Goal: Answer question/provide support

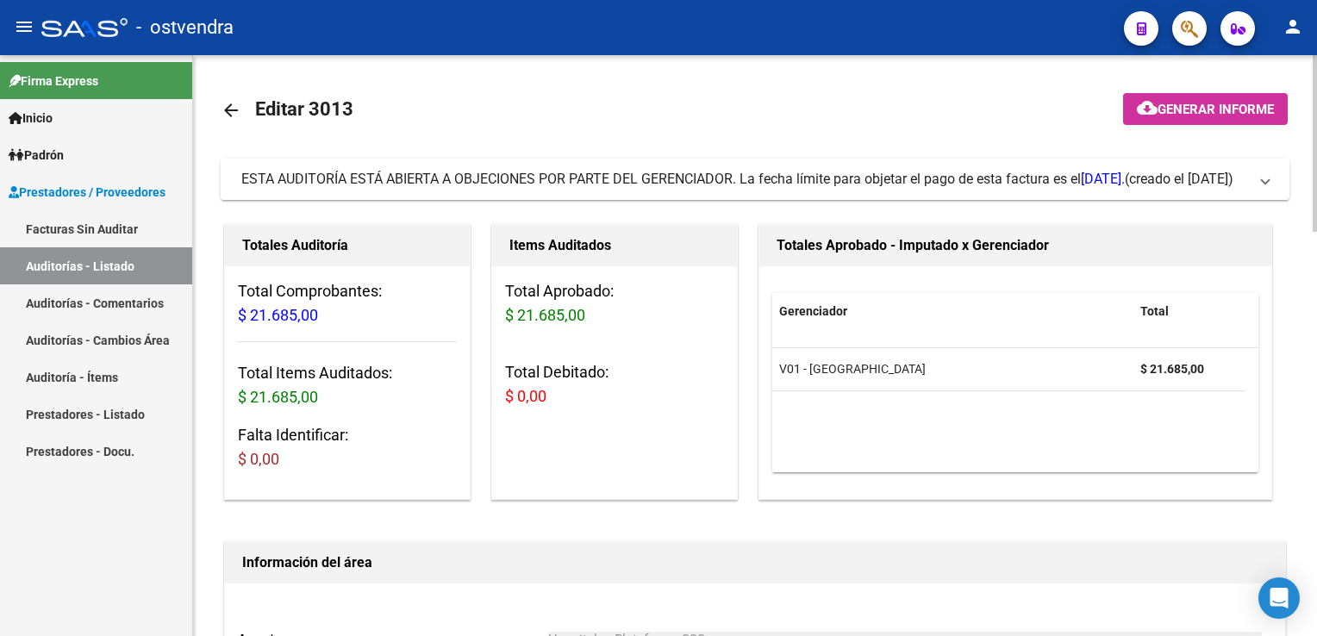
drag, startPoint x: 1256, startPoint y: 181, endPoint x: 1191, endPoint y: 206, distance: 70.1
click at [1256, 183] on span "ESTA AUDITORÍA ESTÁ ABIERTA A OBJECIONES POR PARTE DEL GERENCIADOR. La fecha lí…" at bounding box center [751, 179] width 1021 height 19
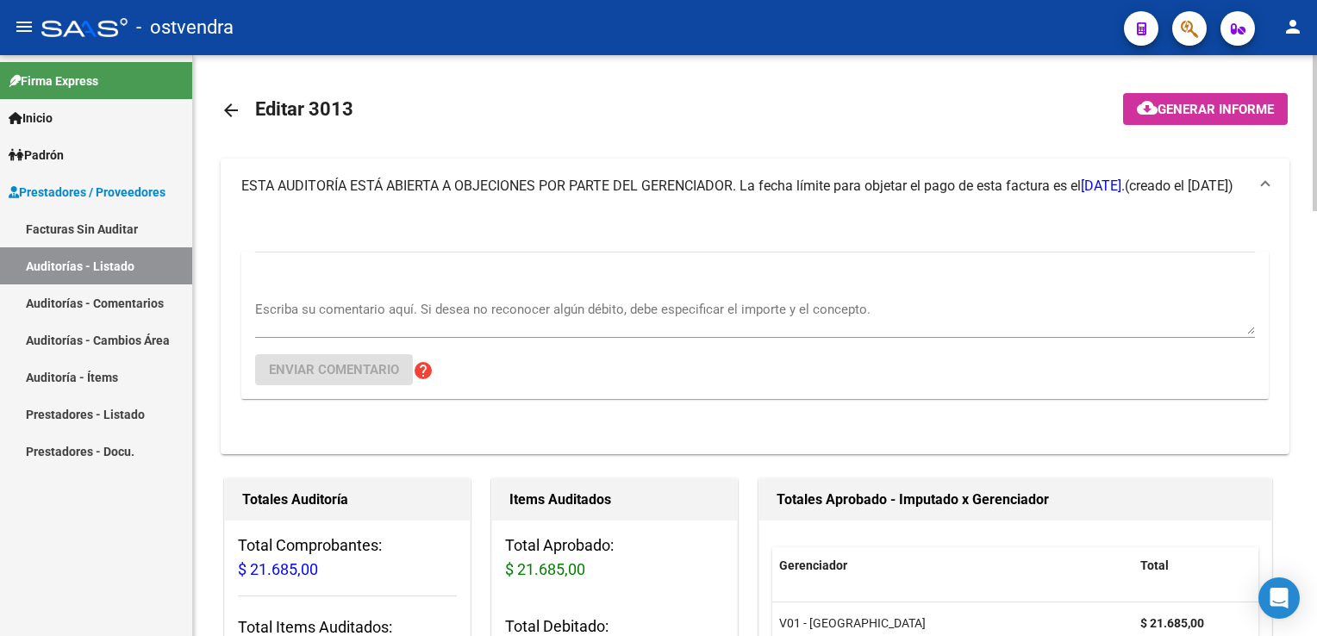
click at [437, 288] on div "Escriba su comentario aquí. Si desea no reconocer algún débito, debe especifica…" at bounding box center [755, 311] width 1000 height 53
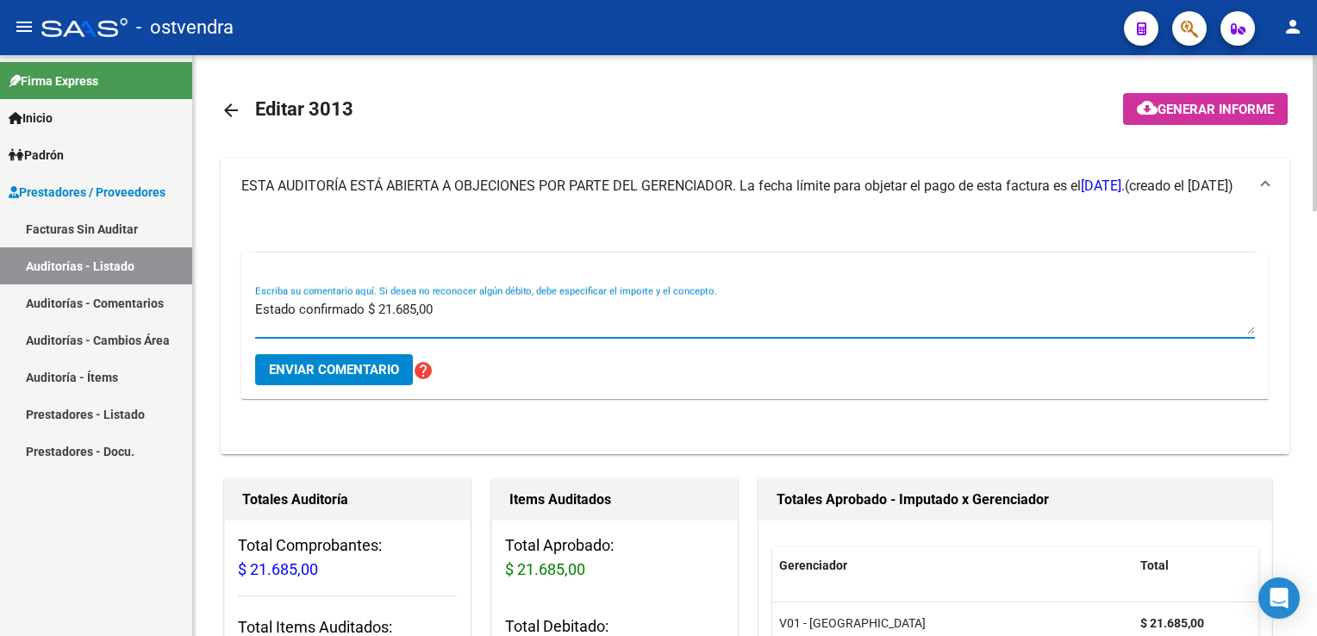
type textarea "Estado confirmado $ 21.685,00"
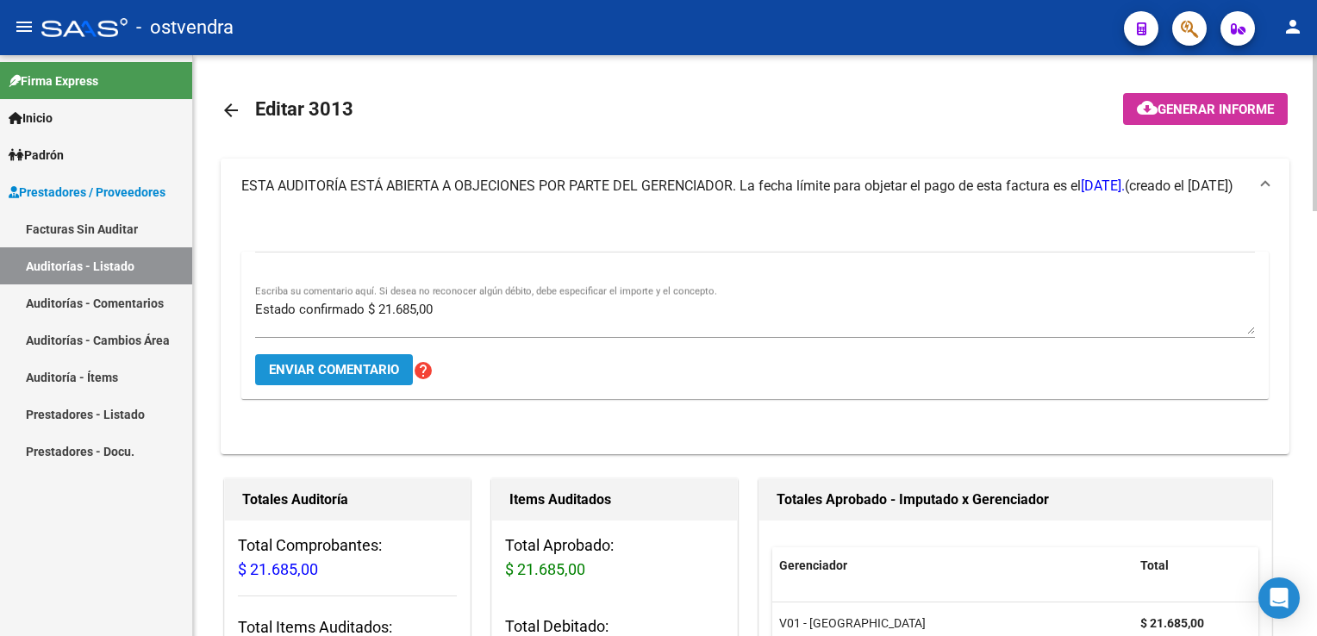
click at [318, 366] on span "Enviar comentario" at bounding box center [334, 370] width 130 height 16
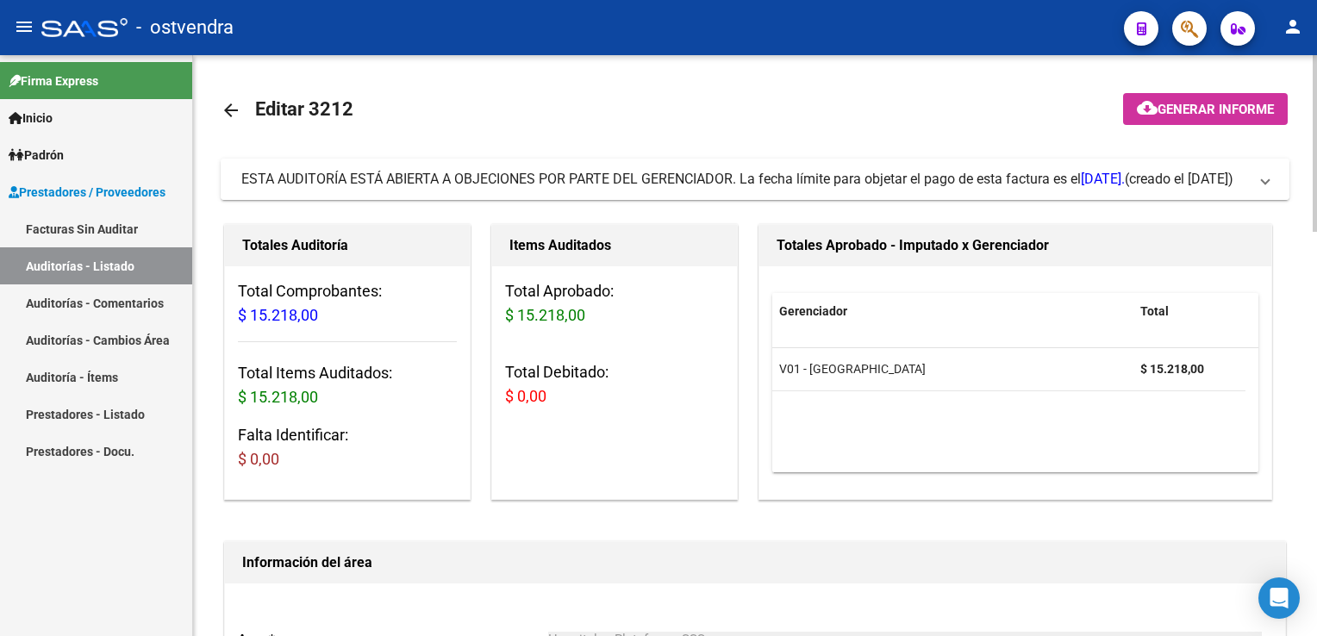
click at [1258, 189] on span "ESTA AUDITORÍA ESTÁ ABIERTA A OBJECIONES POR PARTE DEL GERENCIADOR. La fecha lí…" at bounding box center [751, 179] width 1021 height 19
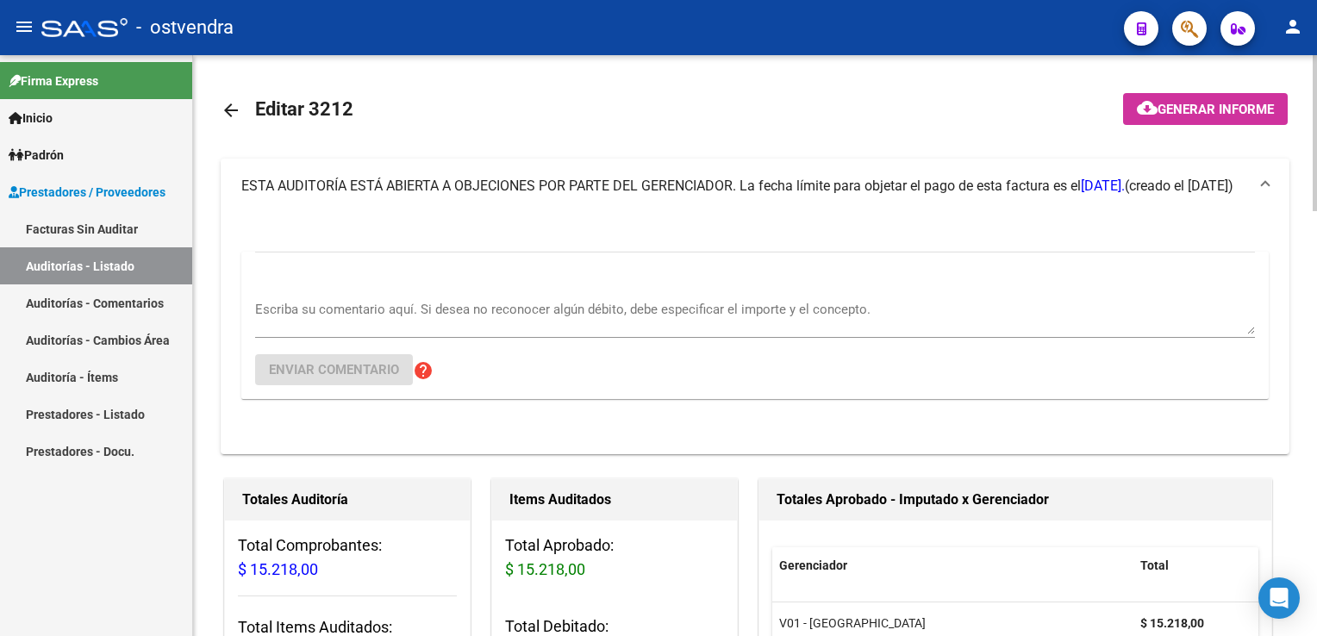
click at [345, 300] on textarea "Escriba su comentario aquí. Si desea no reconocer algún débito, debe especifica…" at bounding box center [755, 317] width 1000 height 34
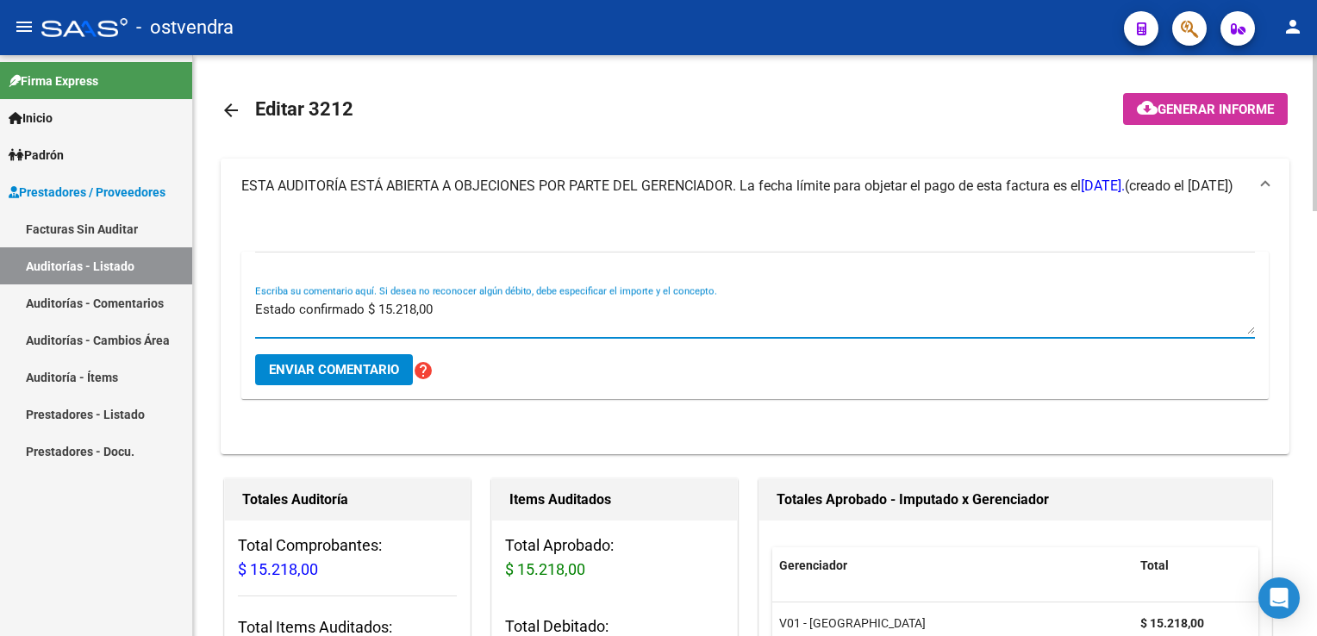
type textarea "Estado confirmado $ 15.218,00"
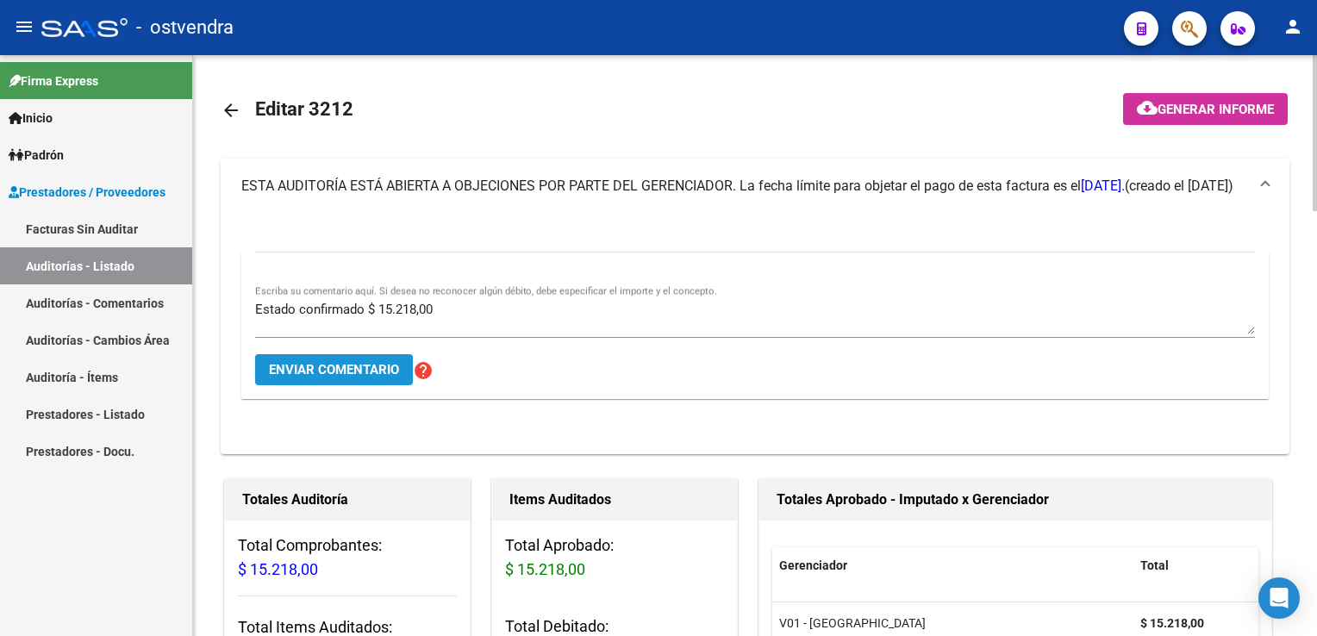
click at [322, 372] on span "Enviar comentario" at bounding box center [334, 370] width 130 height 16
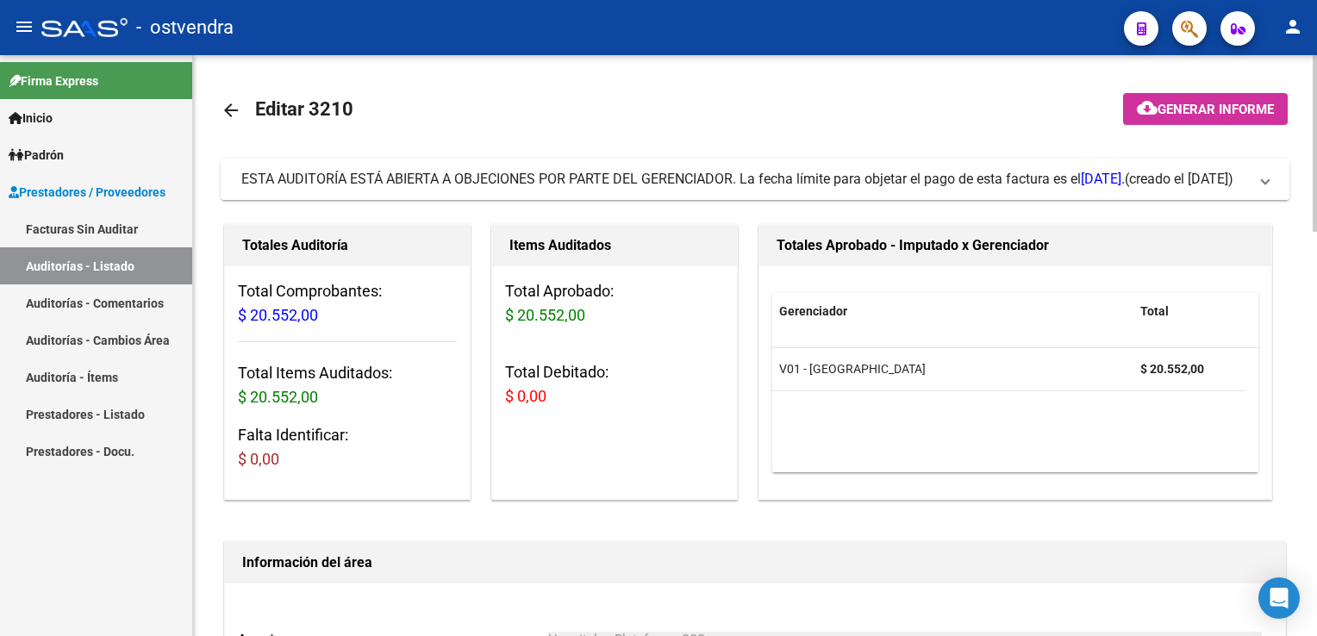
click at [1260, 183] on span "ESTA AUDITORÍA ESTÁ ABIERTA A OBJECIONES POR PARTE DEL GERENCIADOR. La fecha lí…" at bounding box center [751, 179] width 1021 height 19
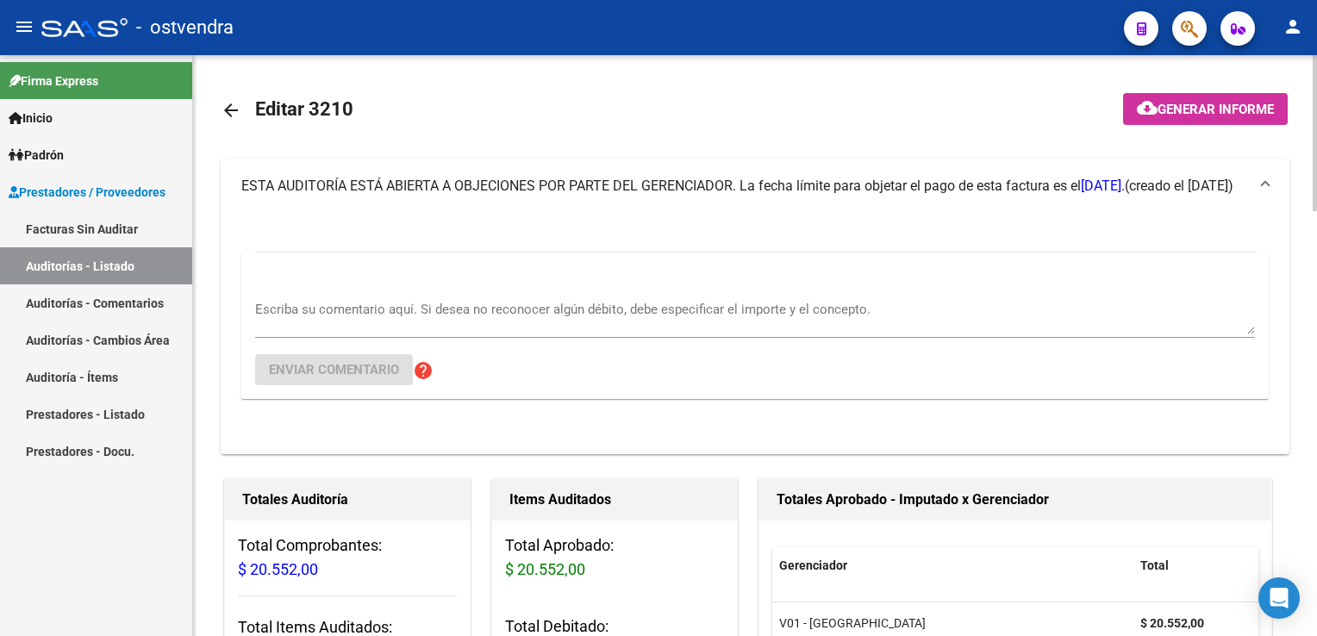
click at [435, 294] on div "Escriba su comentario aquí. Si desea no reconocer algún débito, debe especifica…" at bounding box center [755, 311] width 1000 height 53
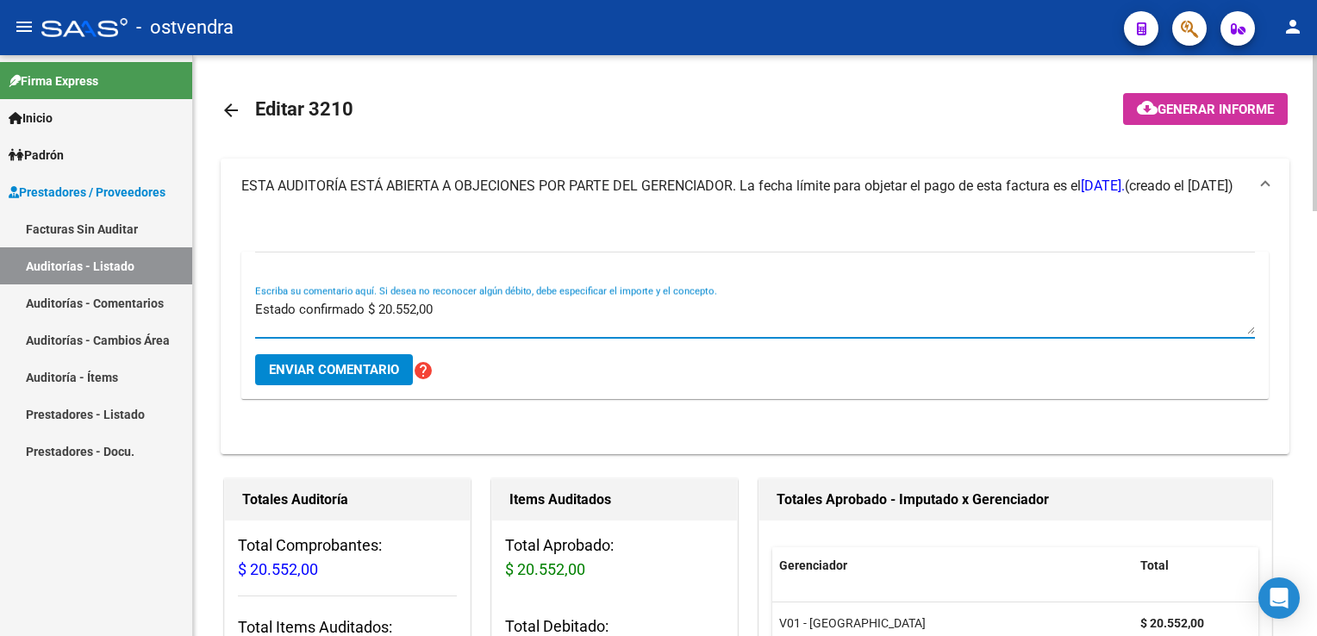
type textarea "Estado confirmado $ 20.552,00"
click at [319, 376] on span "Enviar comentario" at bounding box center [334, 370] width 130 height 16
